Goal: Task Accomplishment & Management: Use online tool/utility

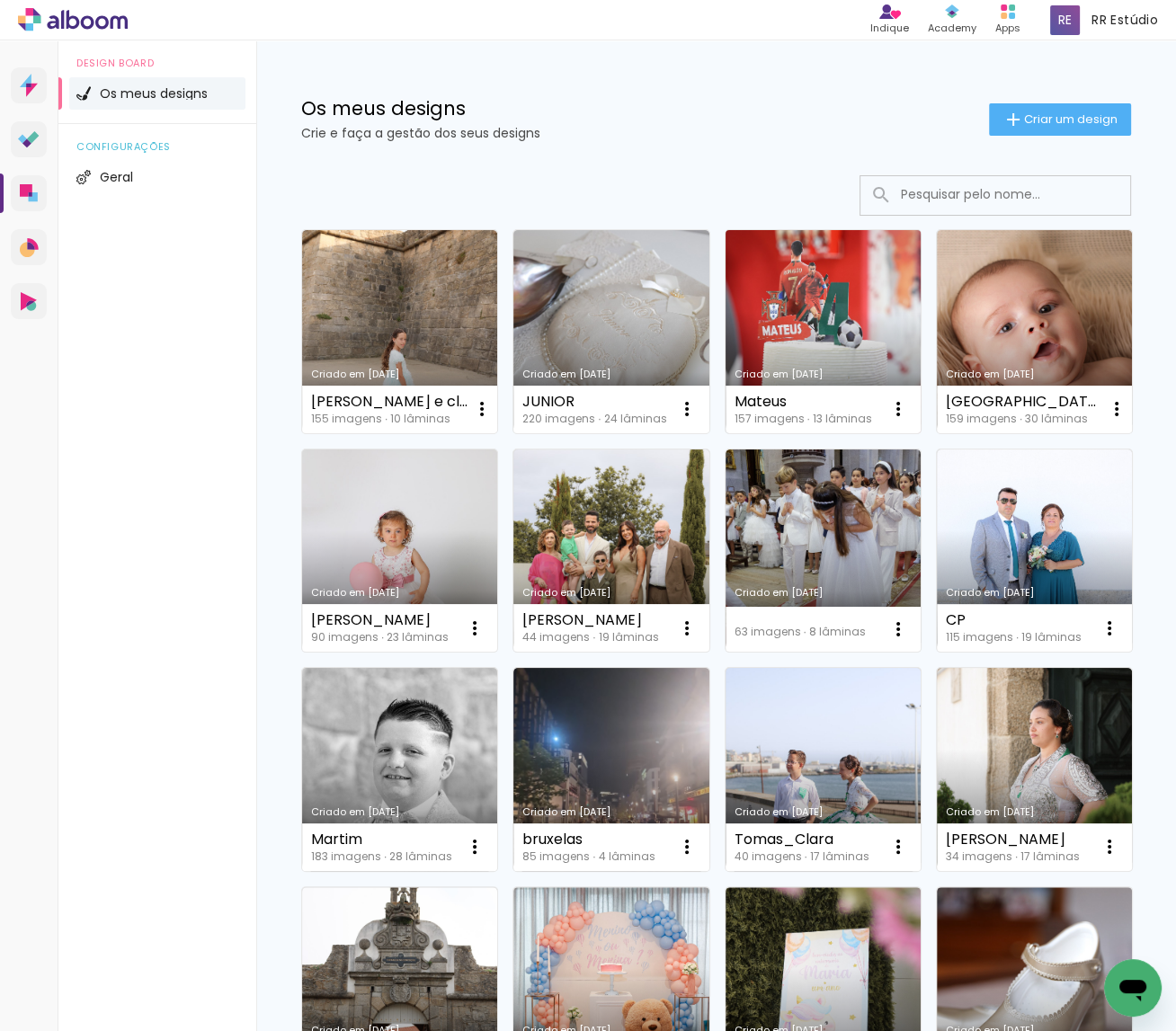
click at [830, 340] on link "Criado em [DATE]" at bounding box center [823, 332] width 195 height 203
